Goal: Transaction & Acquisition: Purchase product/service

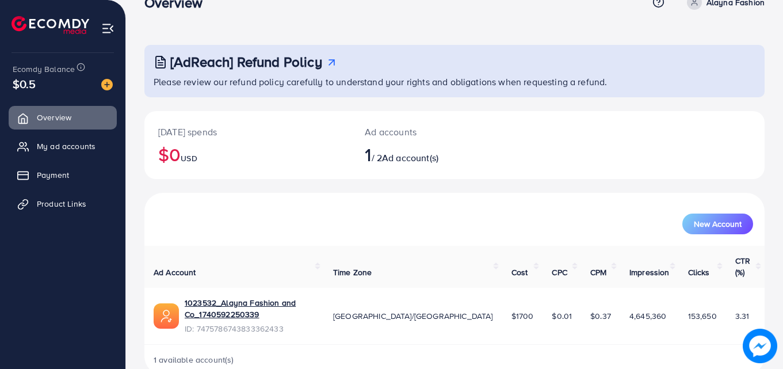
scroll to position [27, 0]
click at [108, 83] on img at bounding box center [107, 85] width 12 height 12
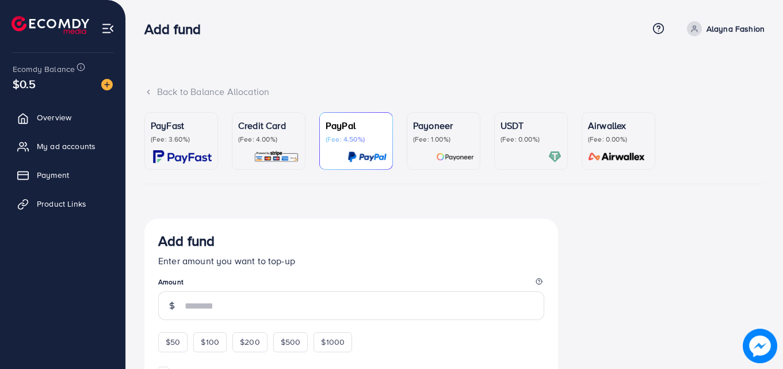
click at [178, 147] on div "PayFast (Fee: 3.60%)" at bounding box center [181, 141] width 61 height 45
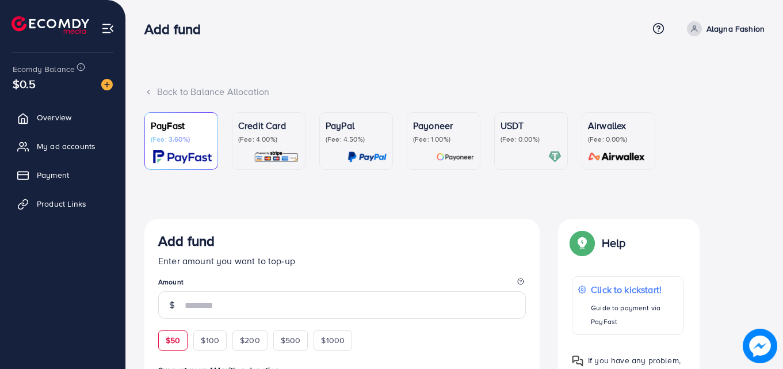
click at [171, 342] on span "$50" at bounding box center [173, 340] width 14 height 12
type input "**"
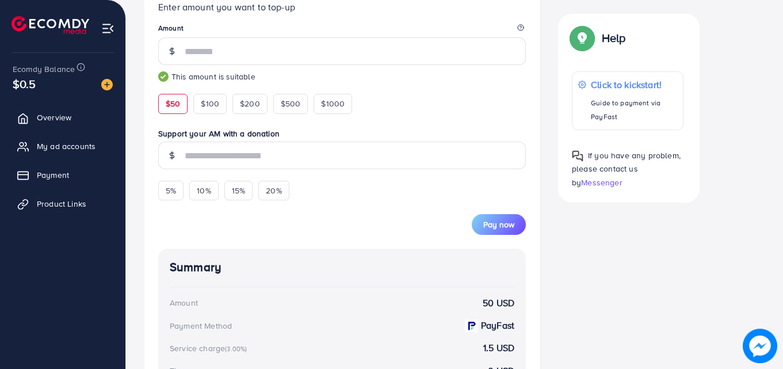
scroll to position [267, 0]
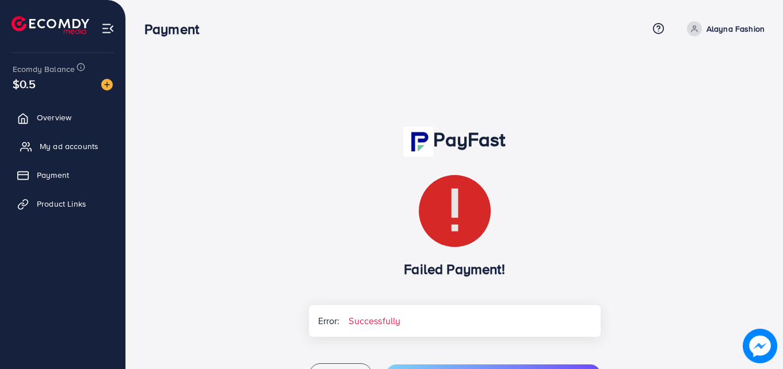
click at [90, 142] on span "My ad accounts" at bounding box center [69, 146] width 59 height 12
click at [105, 84] on img at bounding box center [107, 85] width 12 height 12
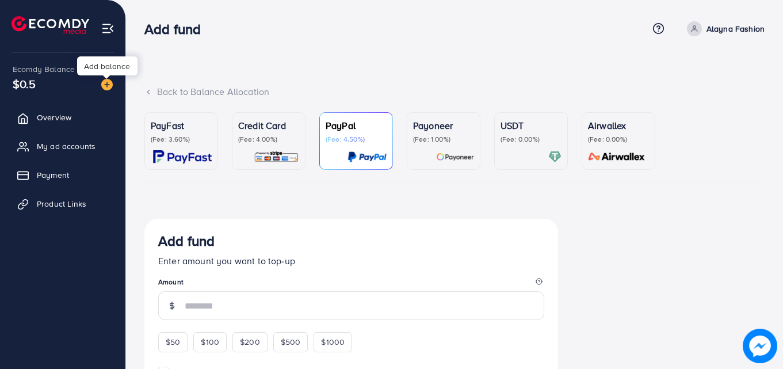
click at [162, 147] on div "PayFast (Fee: 3.60%)" at bounding box center [181, 141] width 61 height 45
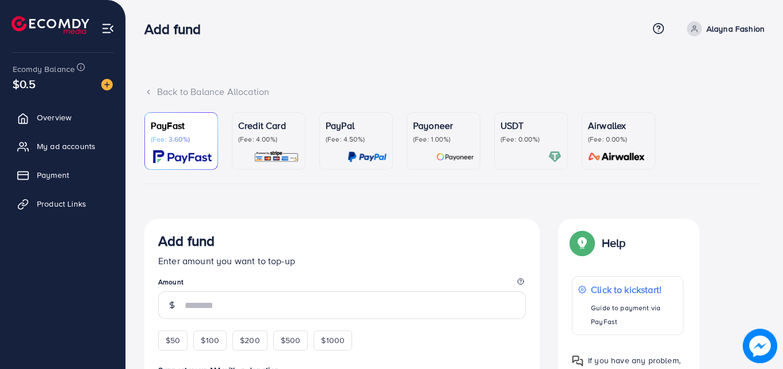
scroll to position [171, 0]
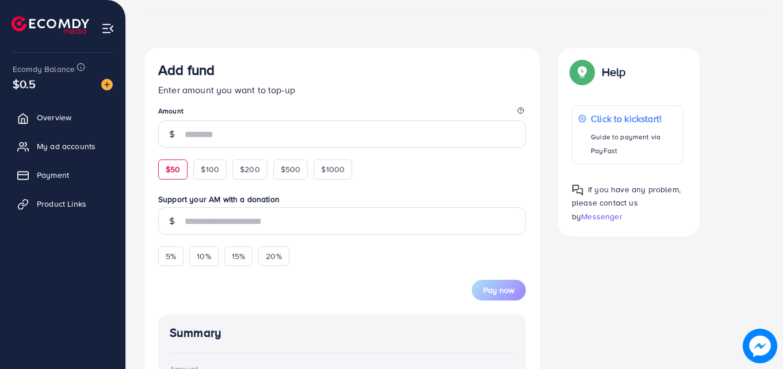
click at [178, 170] on span "$50" at bounding box center [173, 169] width 14 height 12
type input "**"
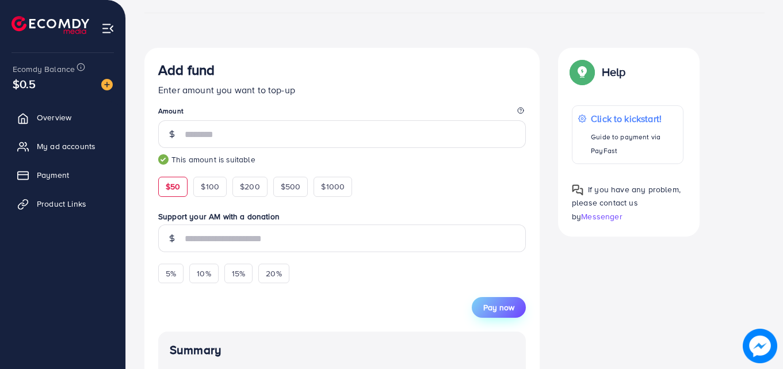
click at [496, 309] on span "Pay now" at bounding box center [498, 308] width 31 height 12
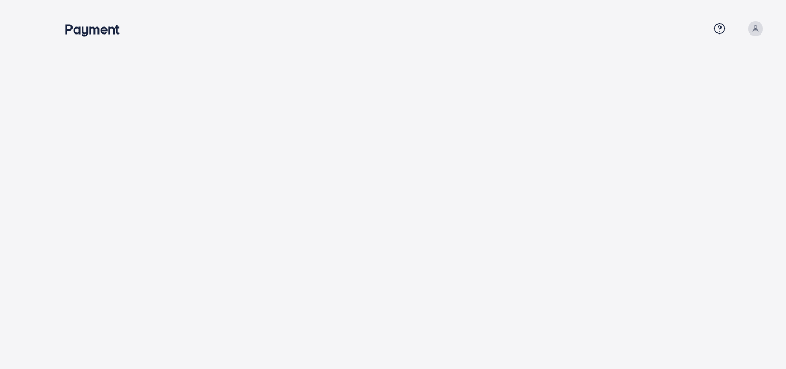
drag, startPoint x: 67, startPoint y: 26, endPoint x: 131, endPoint y: 33, distance: 64.8
click at [131, 33] on div "Payment" at bounding box center [96, 29] width 82 height 17
drag, startPoint x: 66, startPoint y: 29, endPoint x: 130, endPoint y: 31, distance: 63.3
click at [130, 31] on div "Payment" at bounding box center [96, 29] width 82 height 17
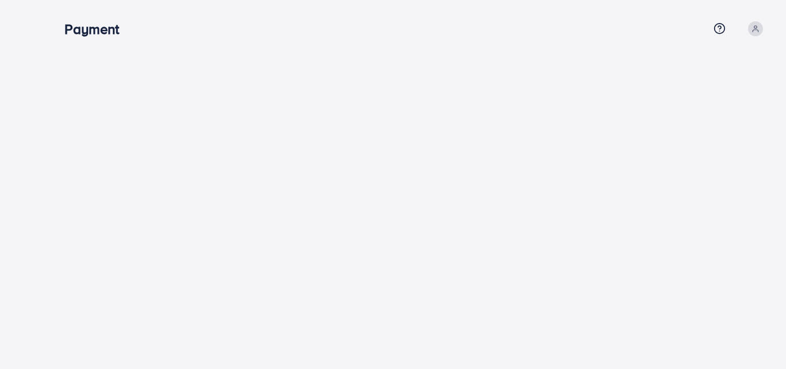
click at [130, 31] on div "Payment" at bounding box center [96, 29] width 82 height 17
click at [67, 29] on h3 "Payment" at bounding box center [96, 29] width 64 height 17
drag, startPoint x: 67, startPoint y: 29, endPoint x: 119, endPoint y: 33, distance: 52.0
click at [119, 33] on h3 "Payment" at bounding box center [96, 29] width 64 height 17
click at [139, 36] on div "Payment" at bounding box center [386, 29] width 645 height 17
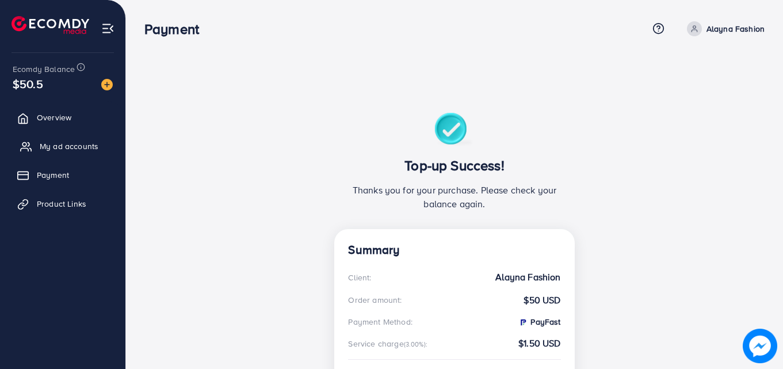
click at [87, 140] on span "My ad accounts" at bounding box center [69, 146] width 59 height 12
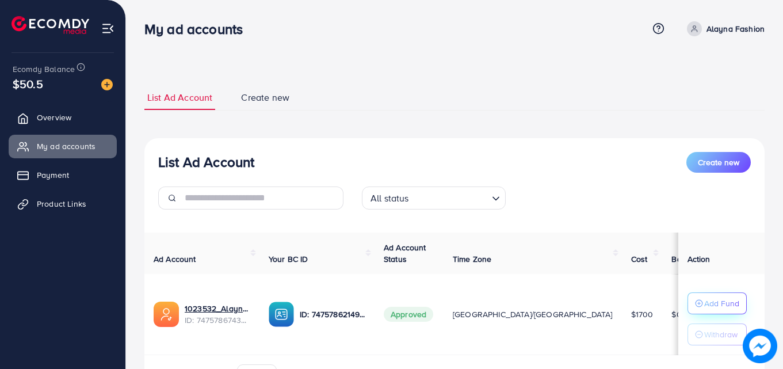
click at [704, 304] on p "Add Fund" at bounding box center [721, 303] width 35 height 14
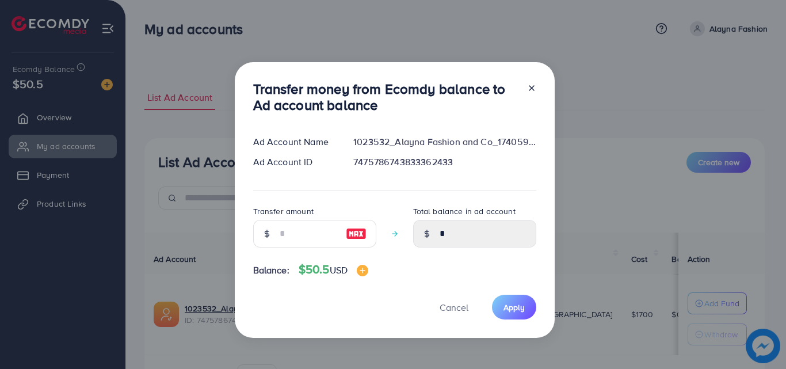
click at [340, 239] on div at bounding box center [357, 234] width 40 height 28
click at [322, 237] on input "number" at bounding box center [309, 234] width 58 height 28
type input "*"
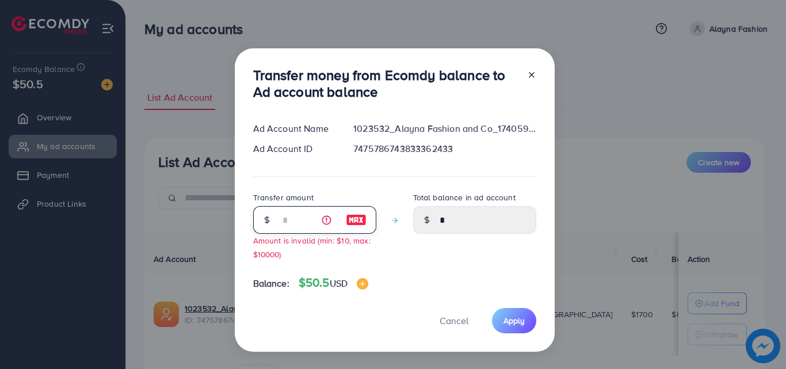
type input "****"
type input "**"
type input "*****"
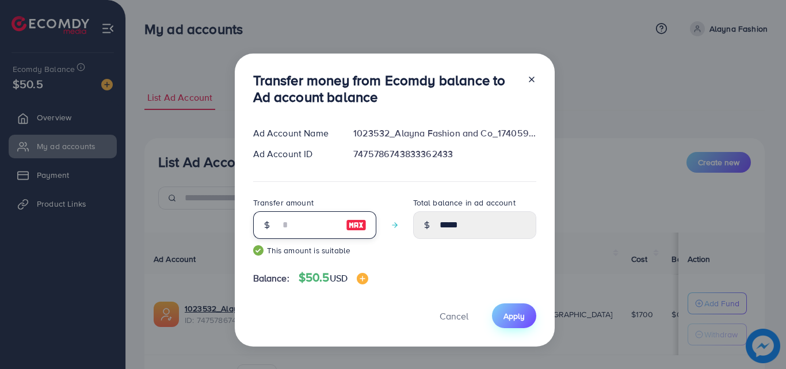
type input "**"
click at [521, 310] on span "Apply" at bounding box center [514, 316] width 21 height 12
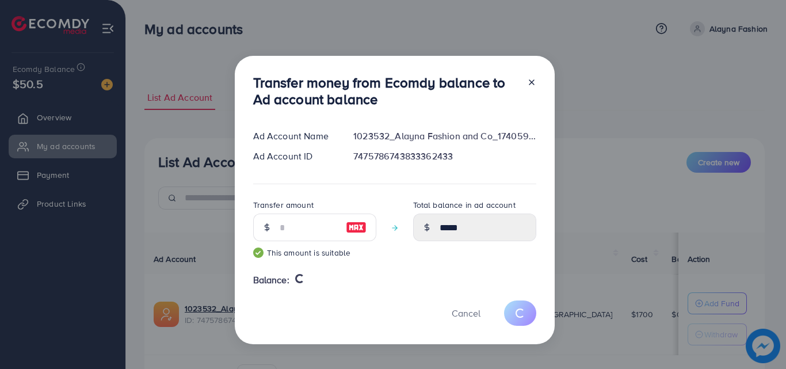
type input "*"
